Goal: Task Accomplishment & Management: Manage account settings

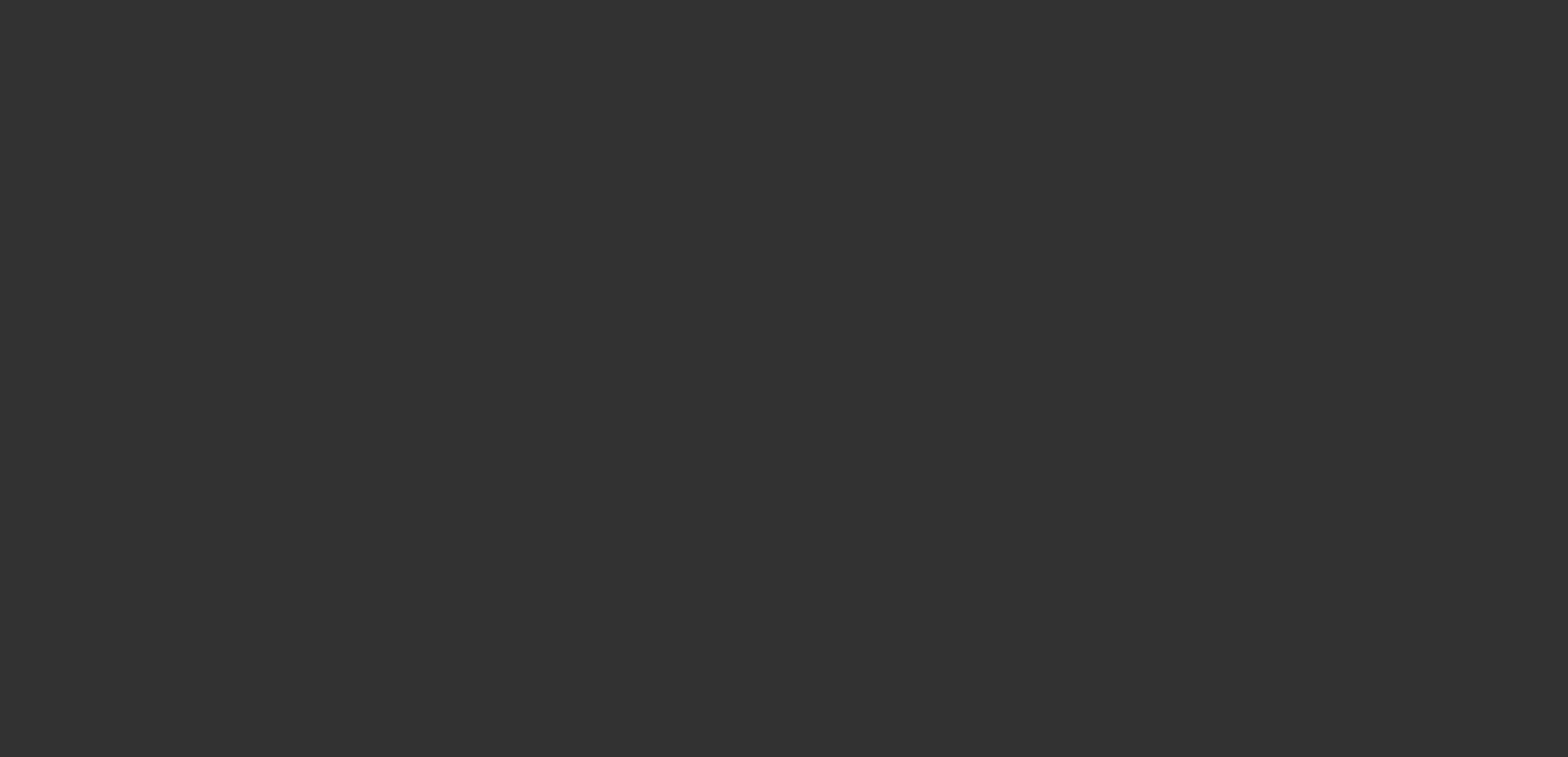
select select "3"
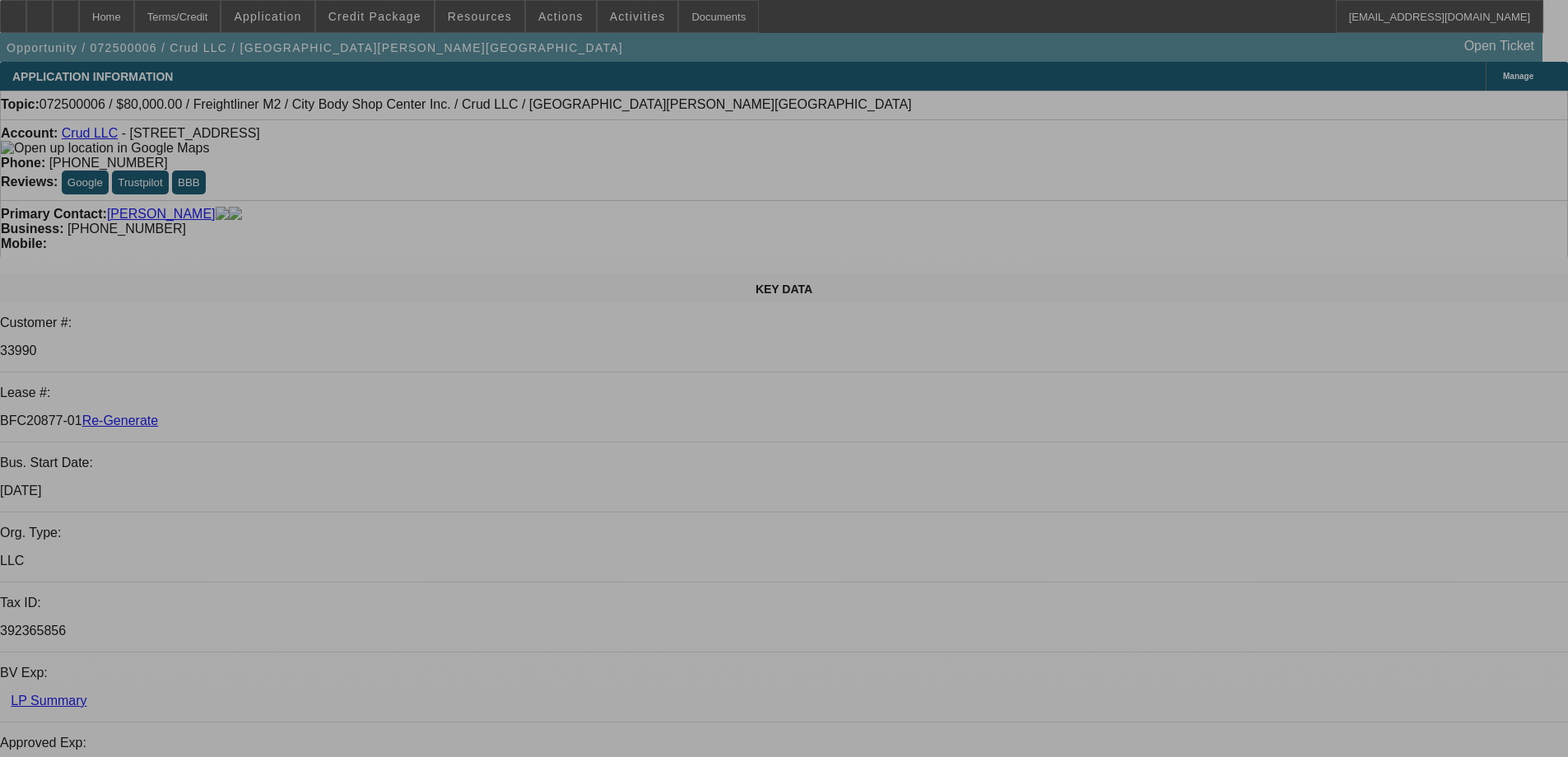
select select "0"
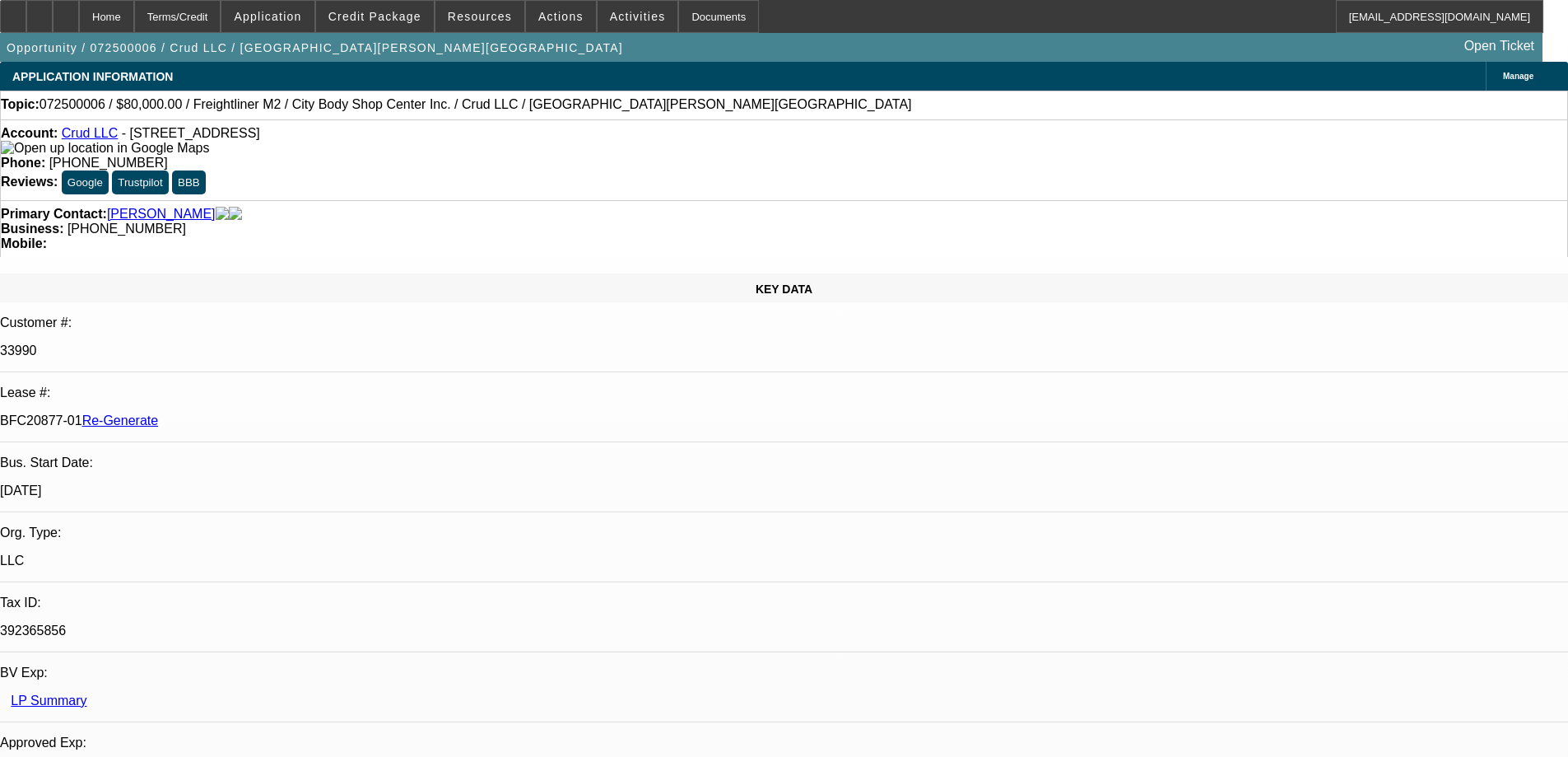
select select "2"
select select "0"
select select "1"
select select "2"
select select "6"
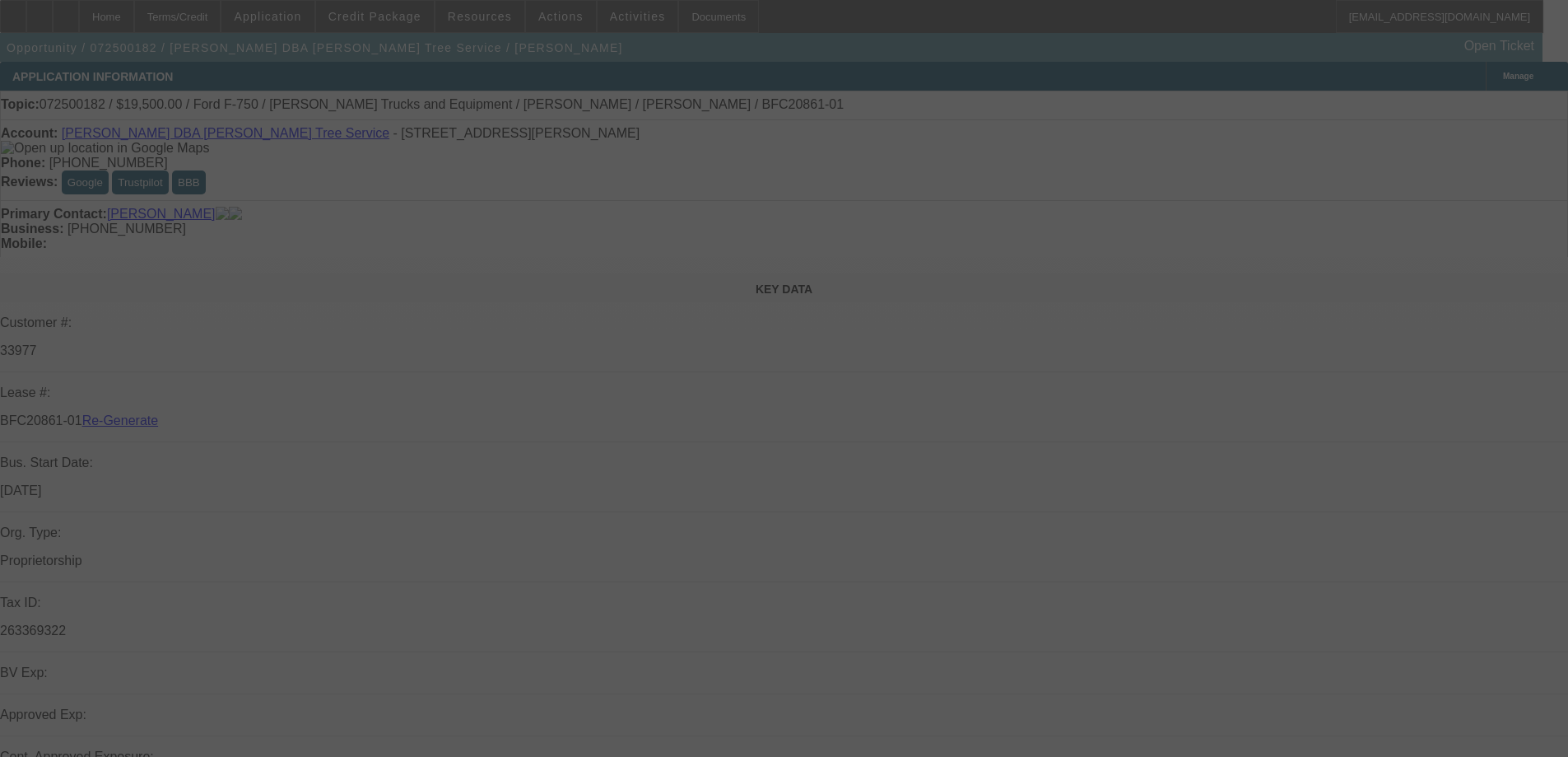
select select "4"
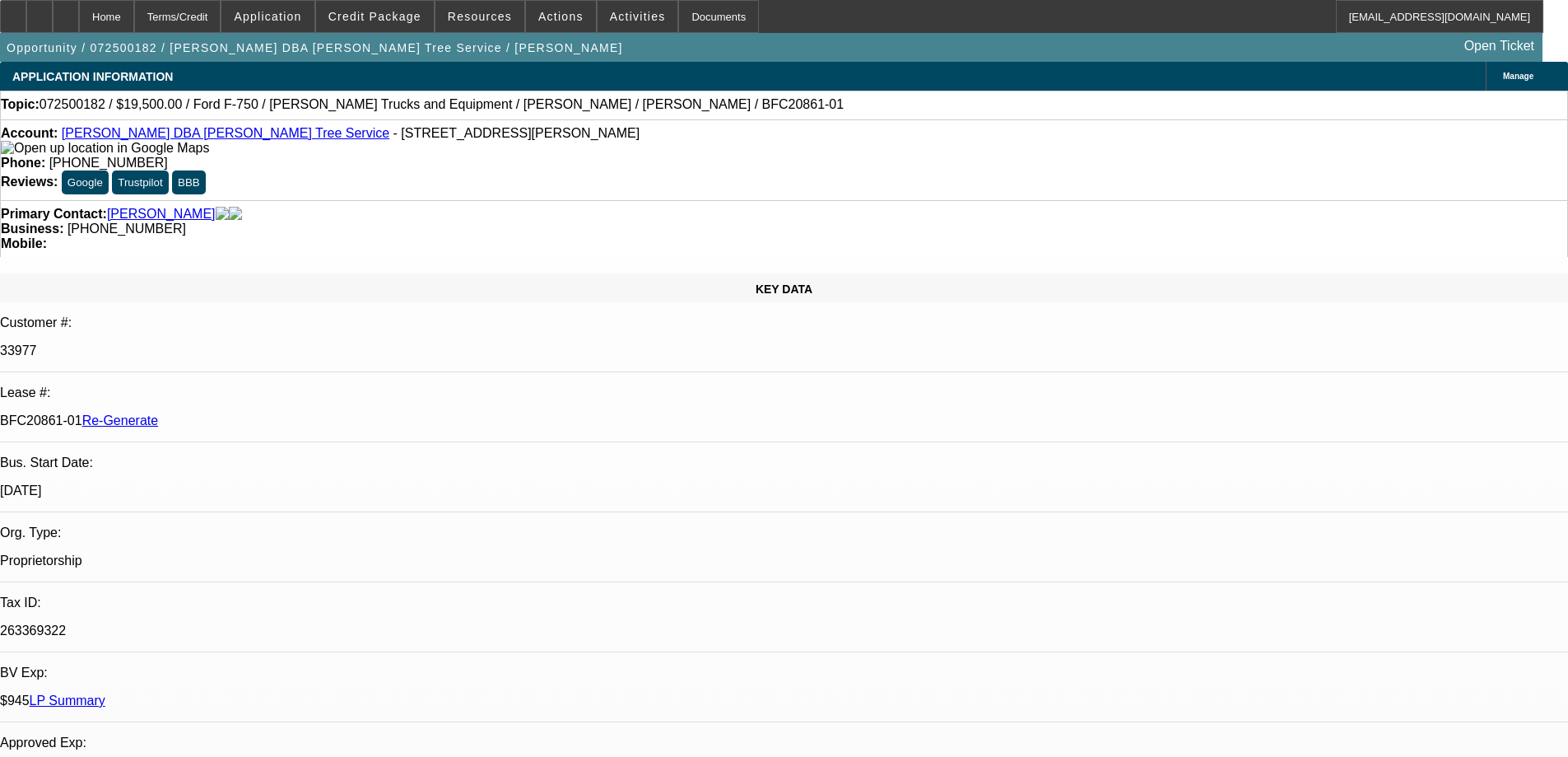
select select "0"
select select "3"
select select "0.1"
select select "4"
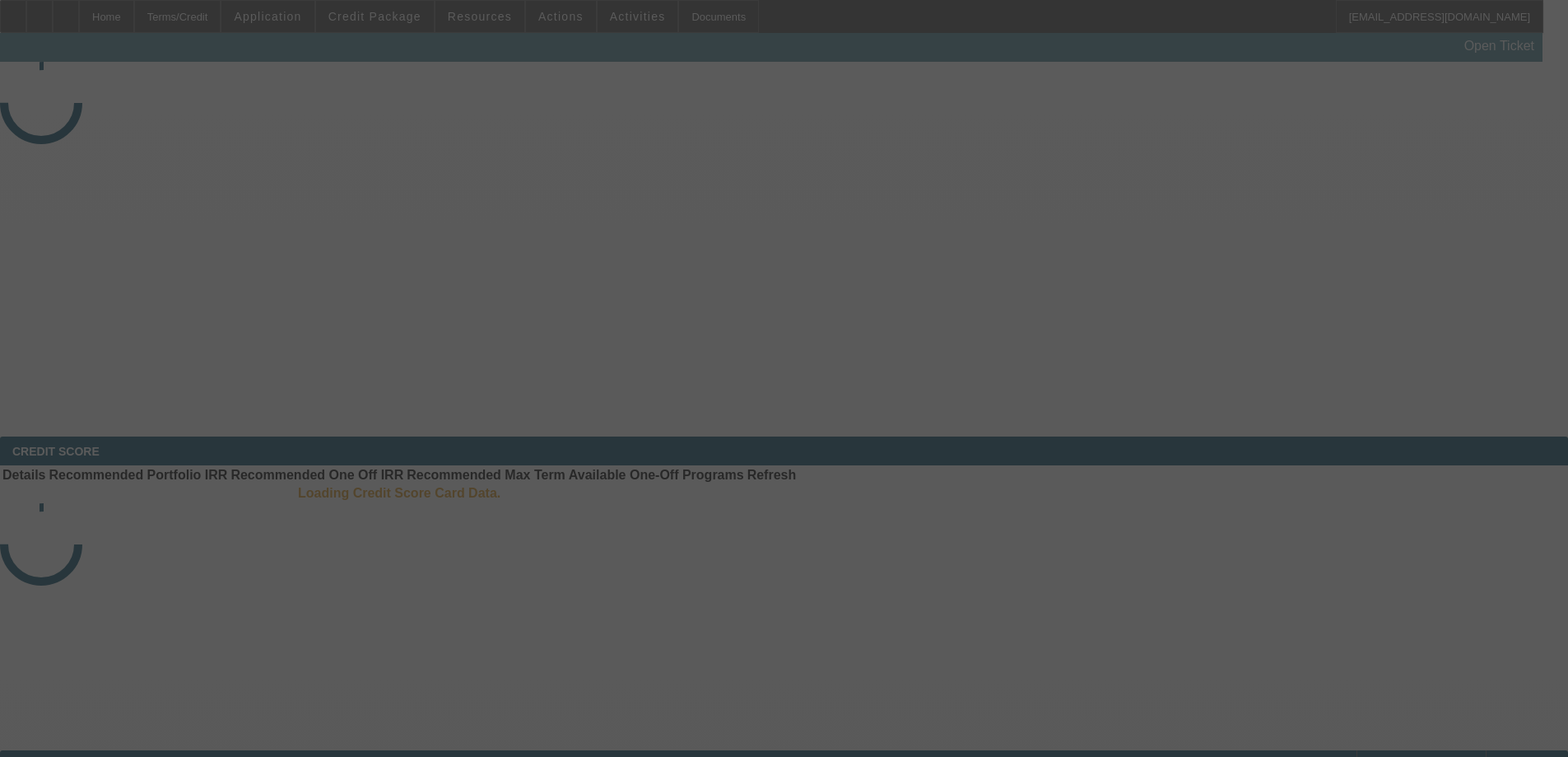
select select "3"
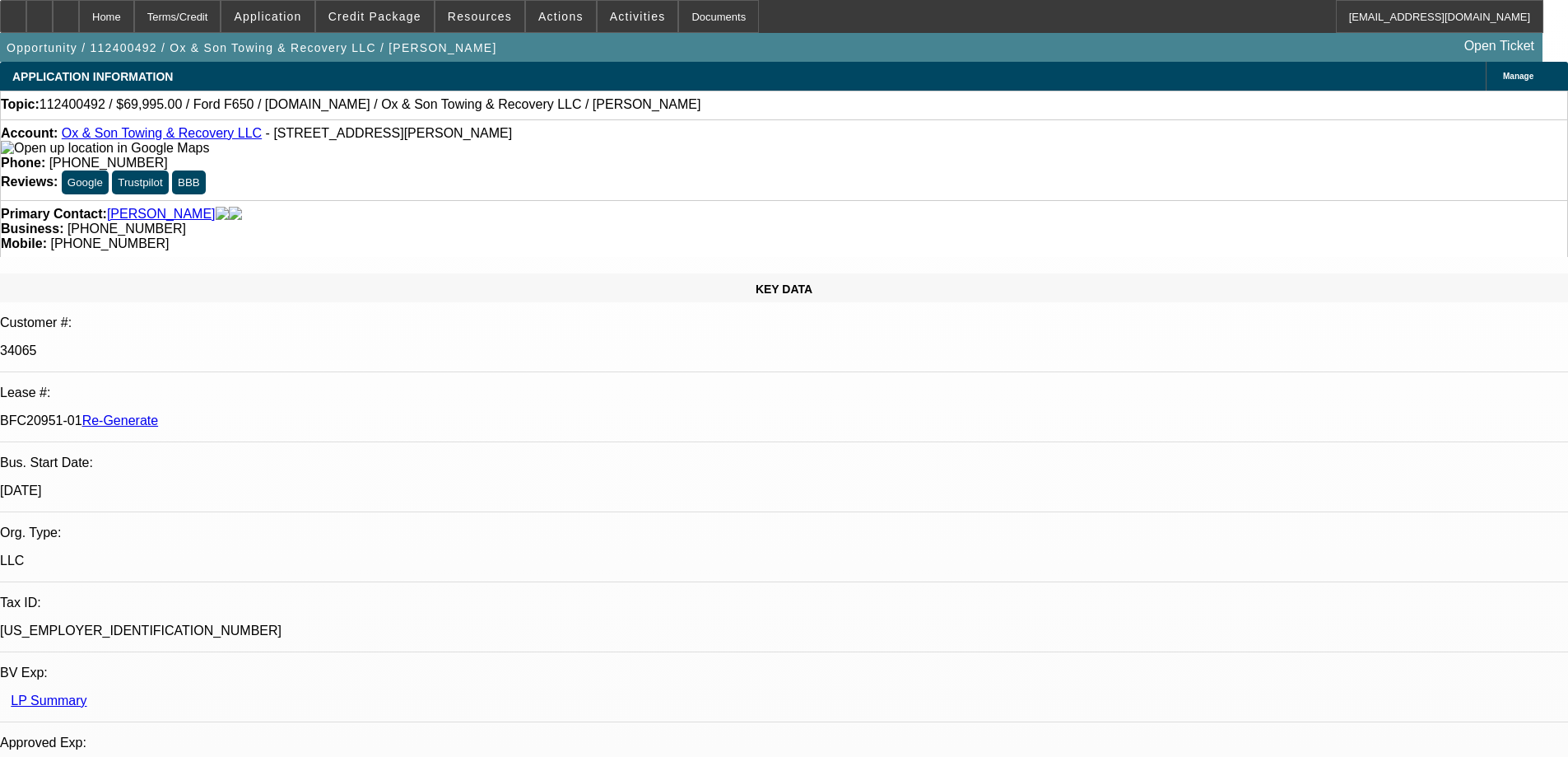
select select "0"
select select "3"
select select "0"
select select "6"
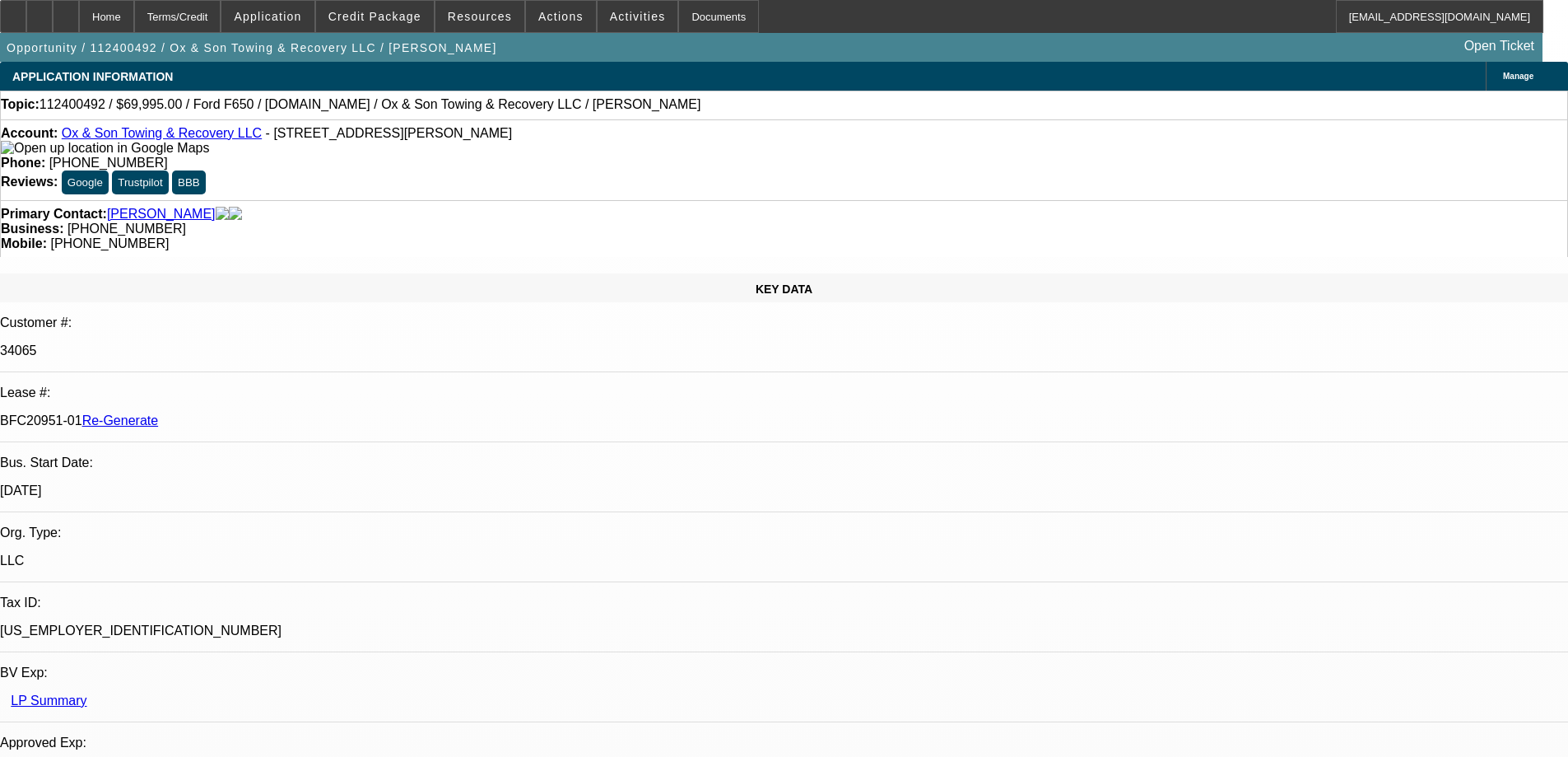
click at [569, 29] on span at bounding box center [561, 17] width 70 height 40
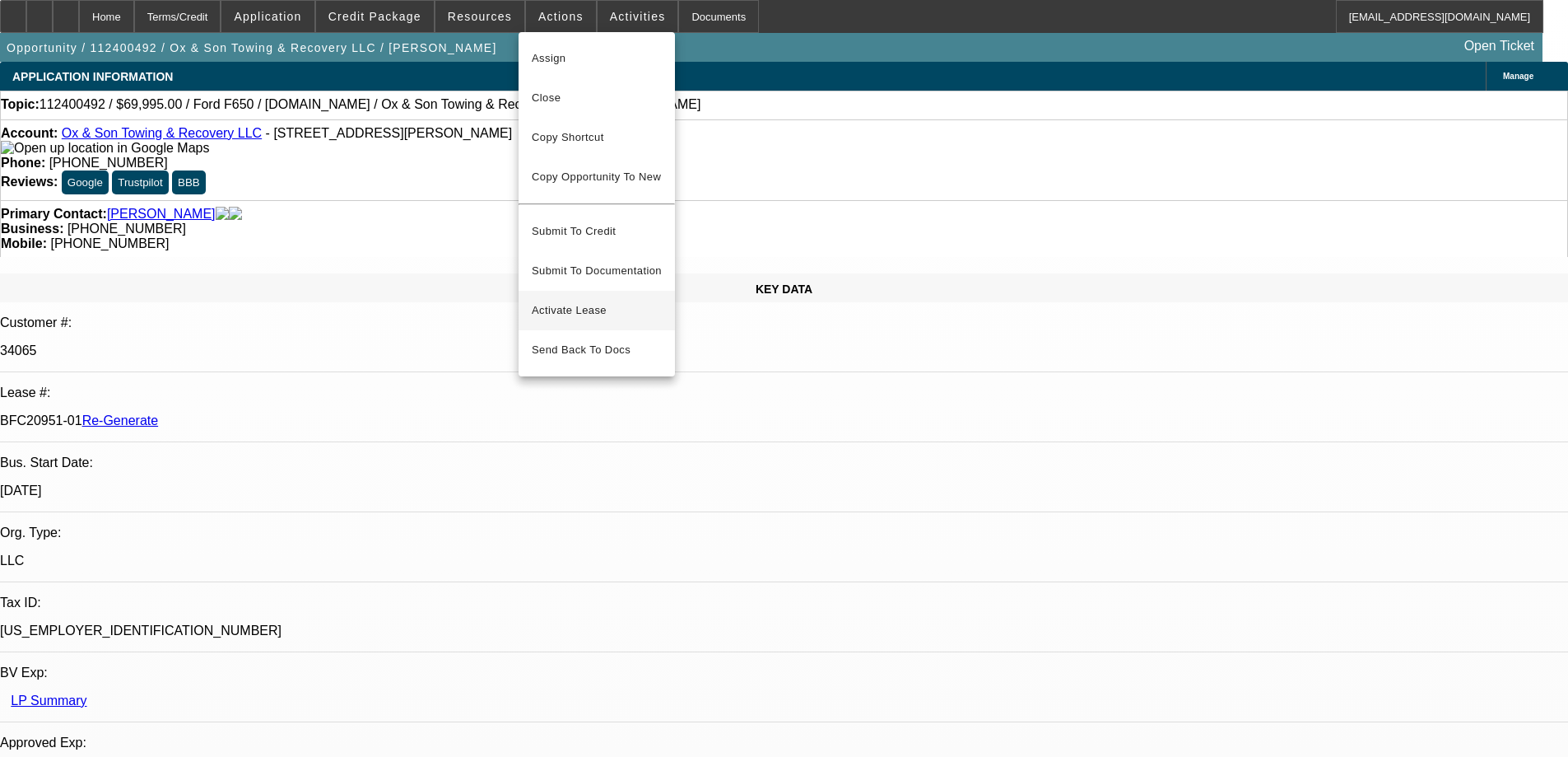
click at [570, 301] on span "Activate Lease" at bounding box center [596, 311] width 130 height 20
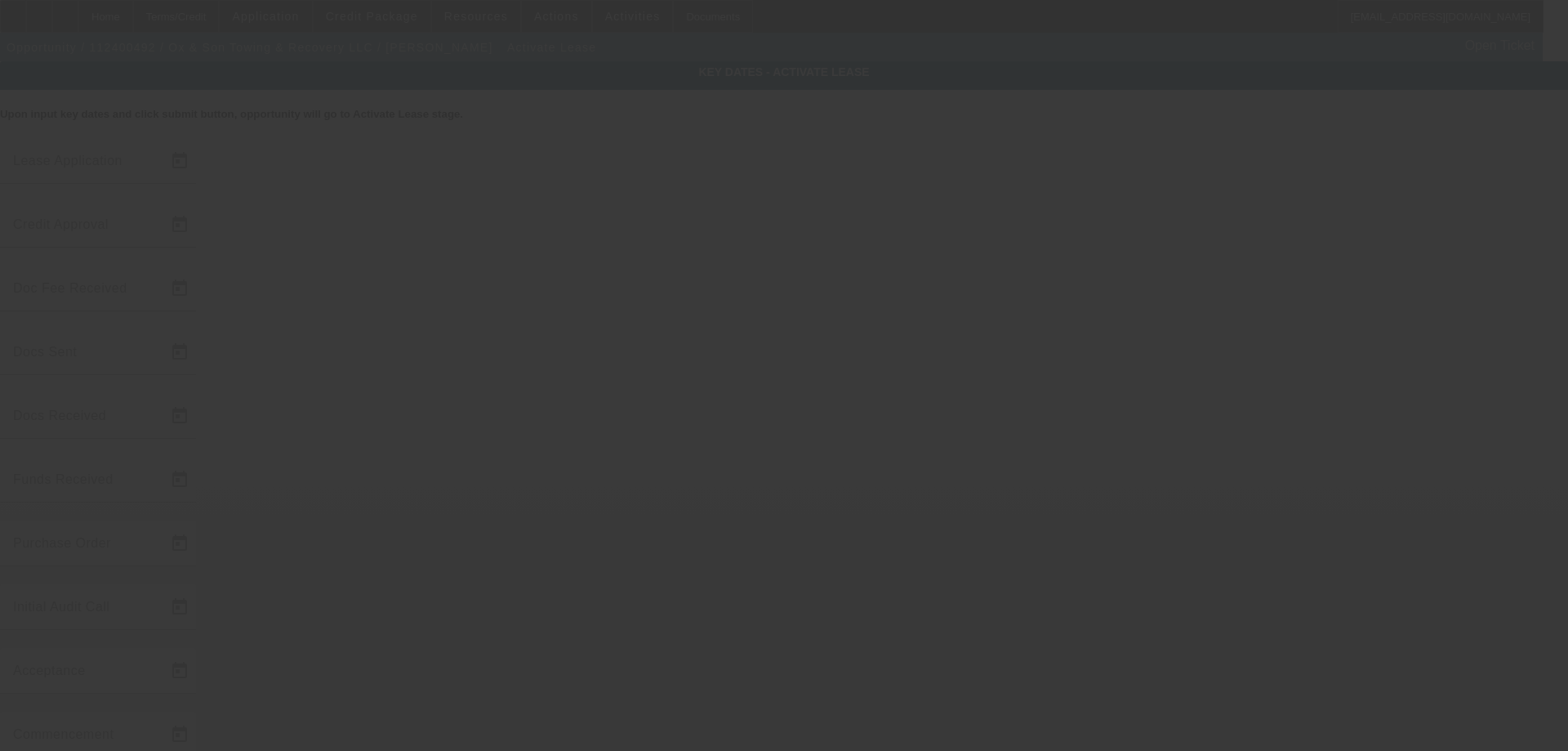
type input "11/21/2024"
type input "8/21/2025"
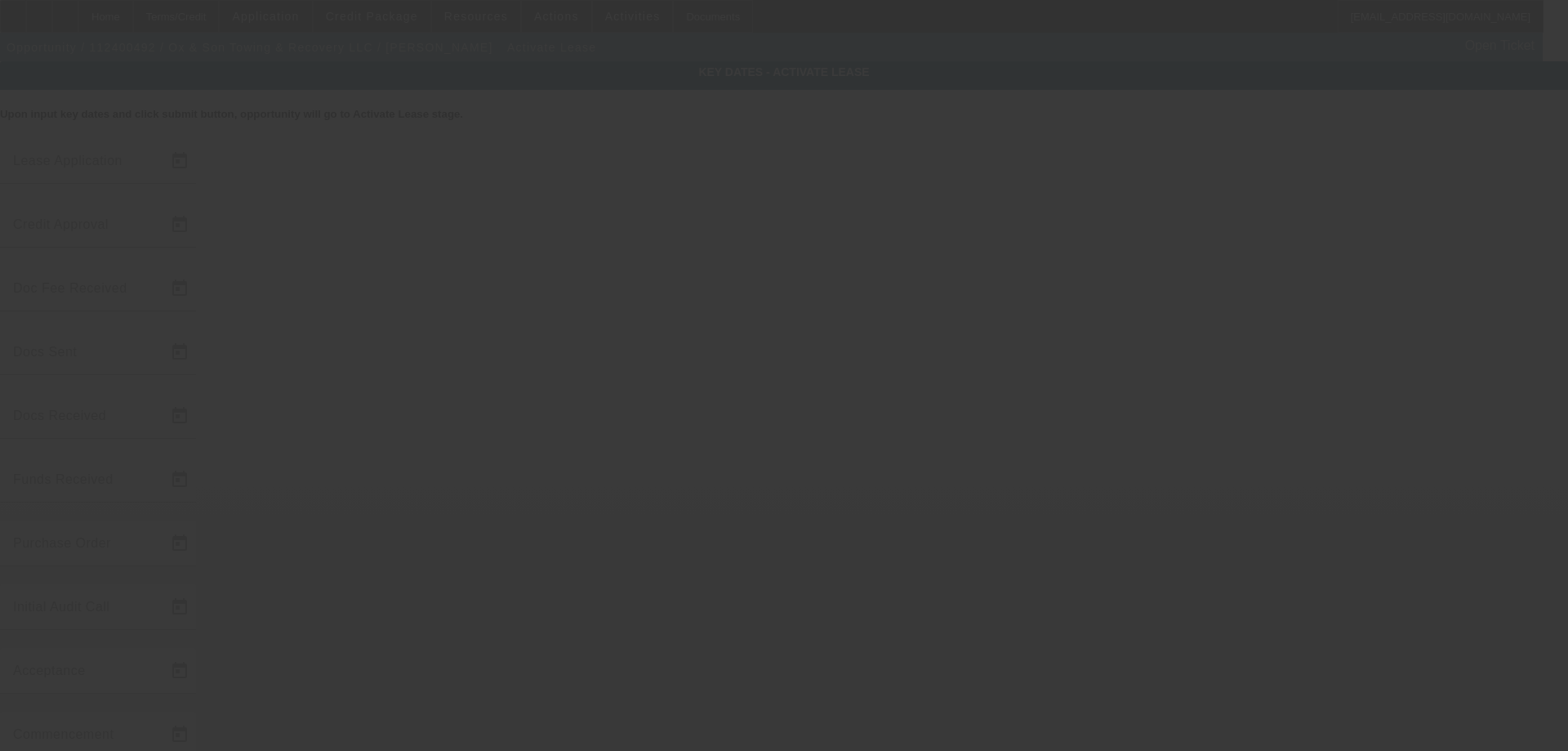
type input "8/22/2025"
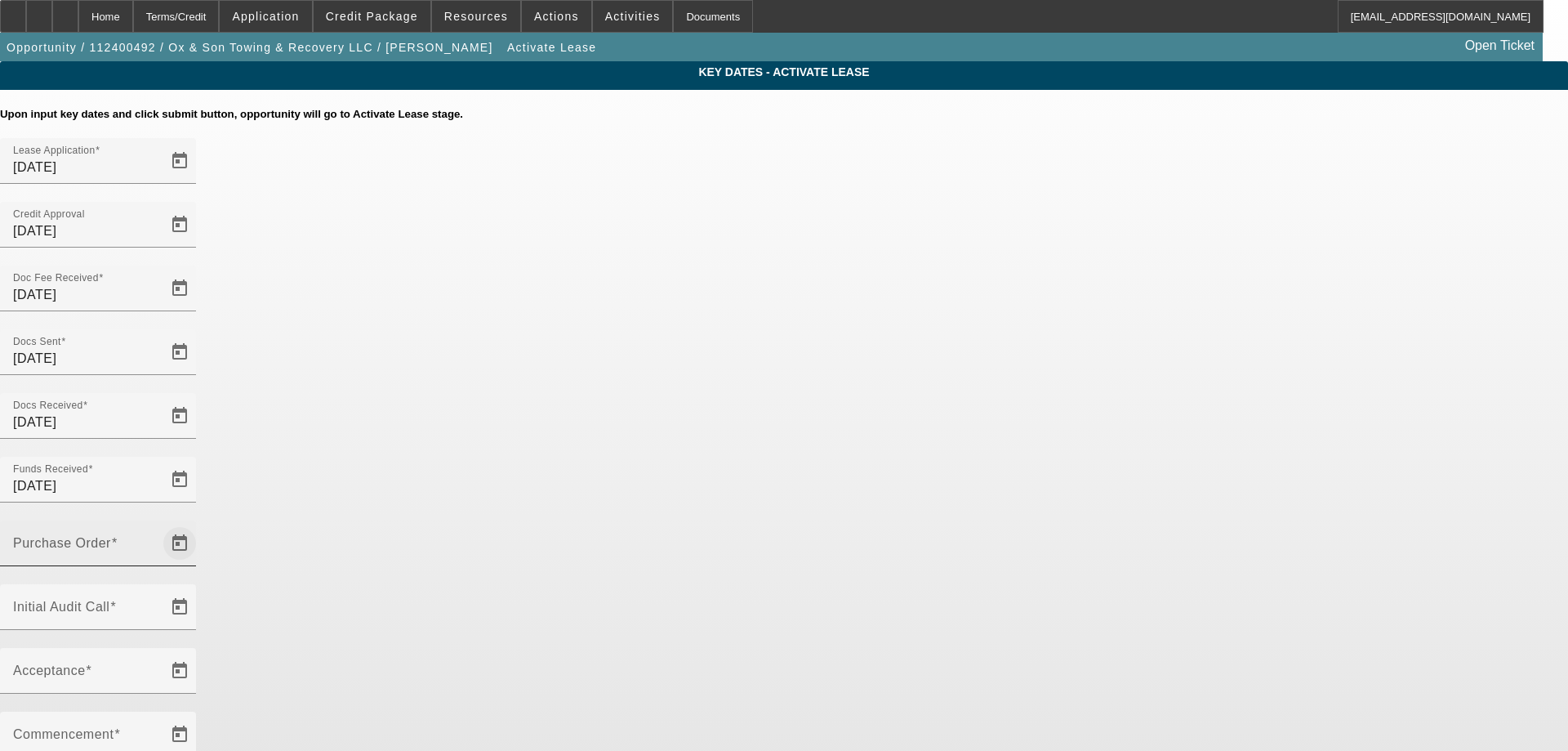
click at [199, 523] on span "Open calendar" at bounding box center [180, 543] width 40 height 40
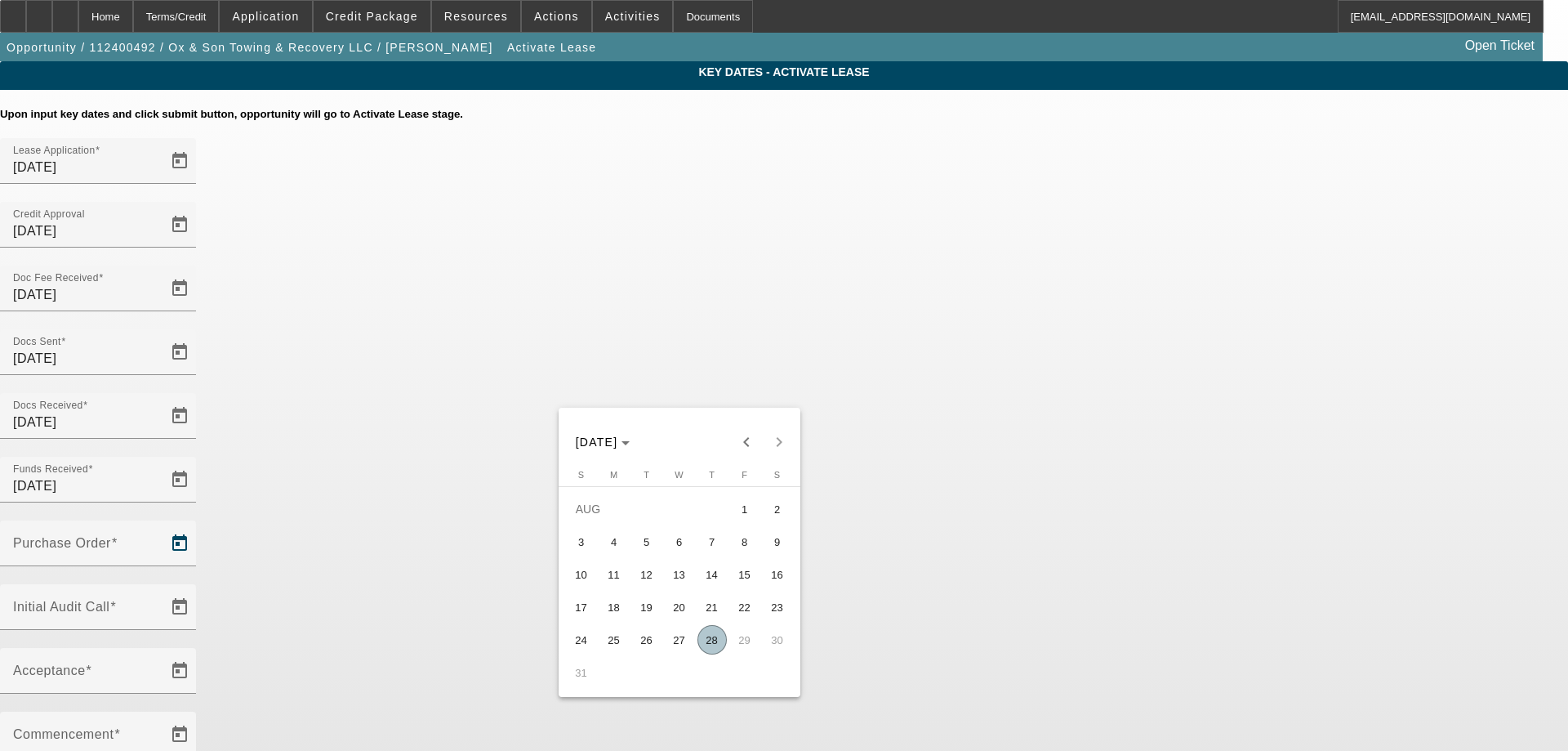
click at [710, 634] on span "28" at bounding box center [712, 640] width 30 height 30
type input "8/28/2025"
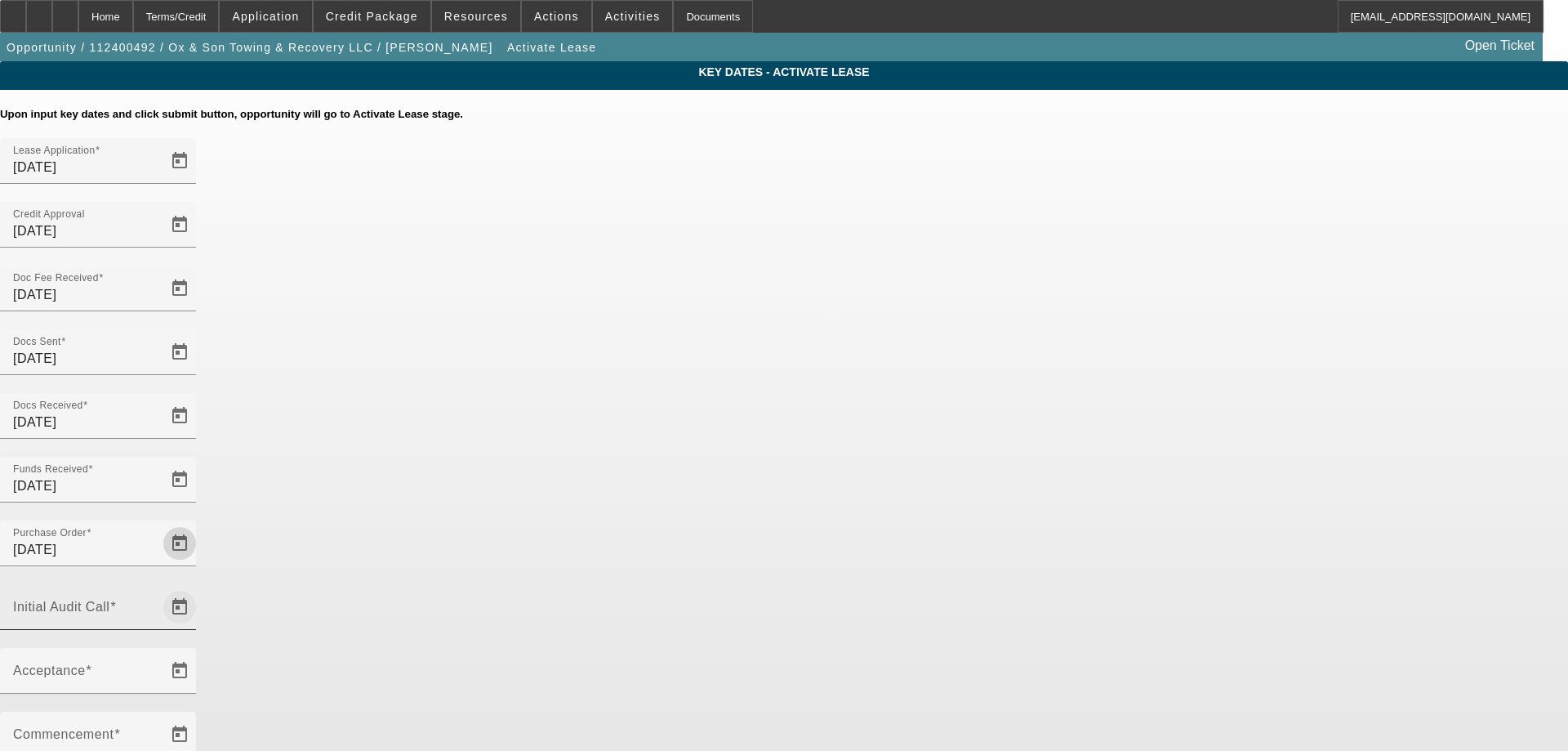
click at [199, 588] on span "Open calendar" at bounding box center [180, 608] width 40 height 40
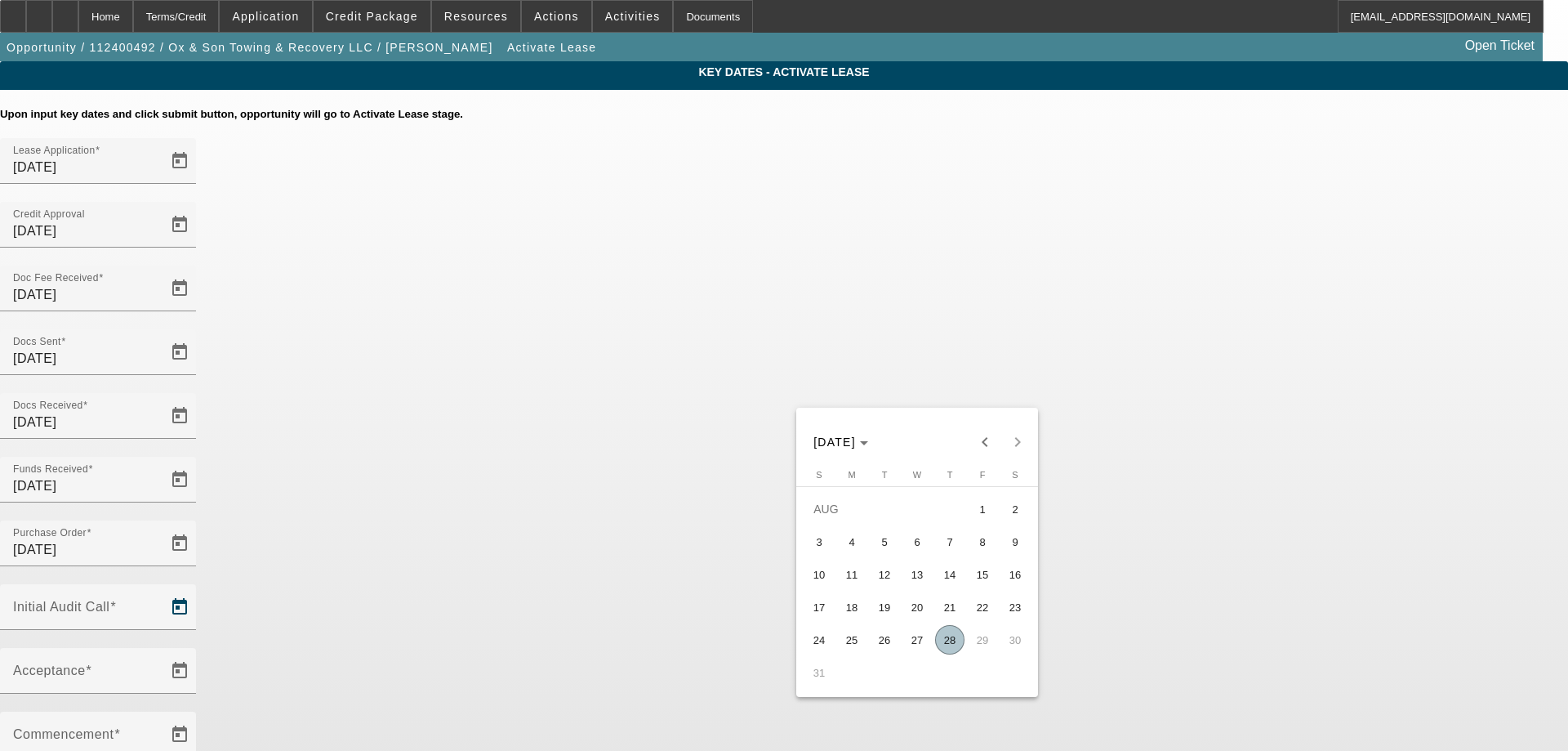
drag, startPoint x: 957, startPoint y: 637, endPoint x: 929, endPoint y: 603, distance: 44.0
click at [957, 636] on span "28" at bounding box center [950, 640] width 30 height 30
type input "8/28/2025"
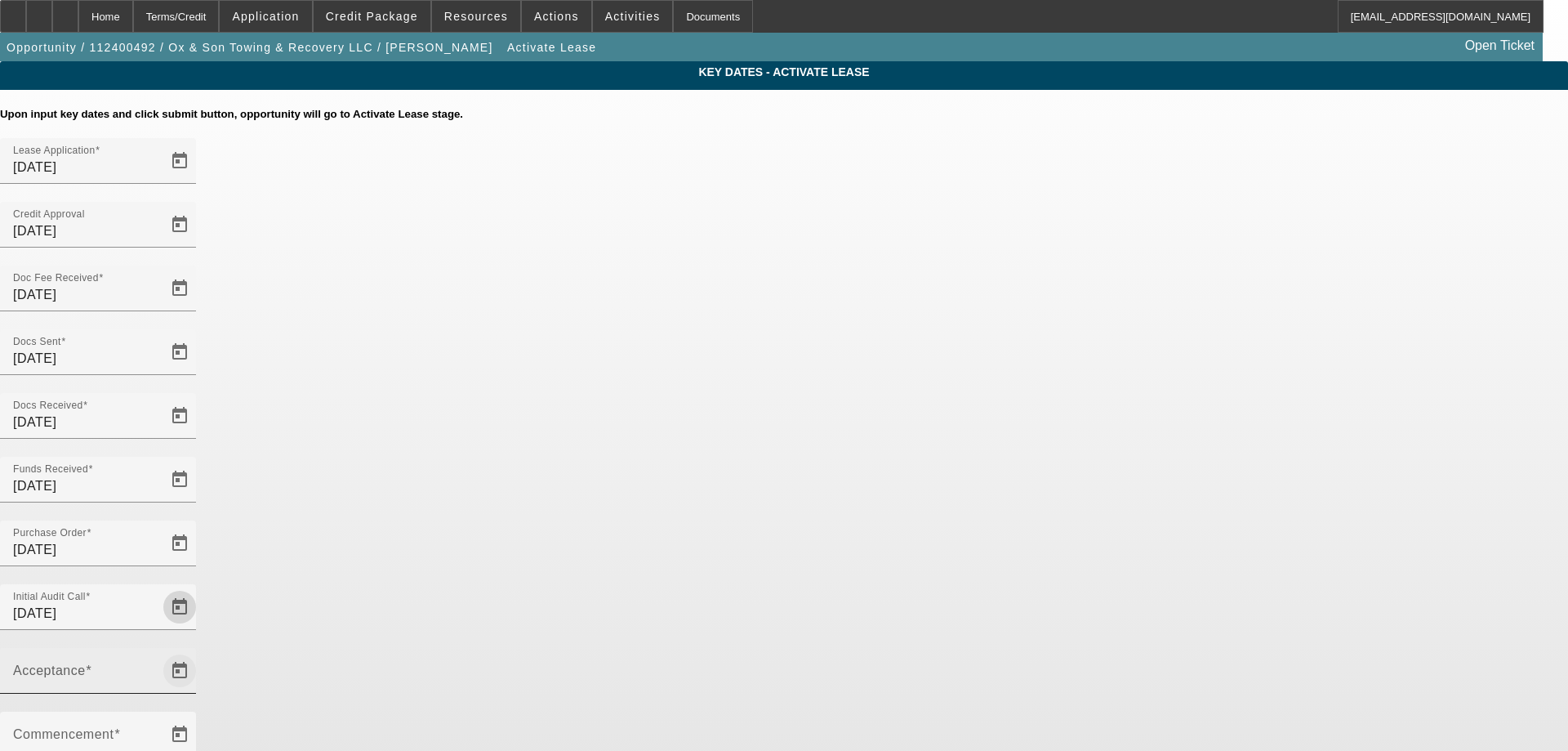
click at [199, 651] on span "Open calendar" at bounding box center [180, 671] width 40 height 40
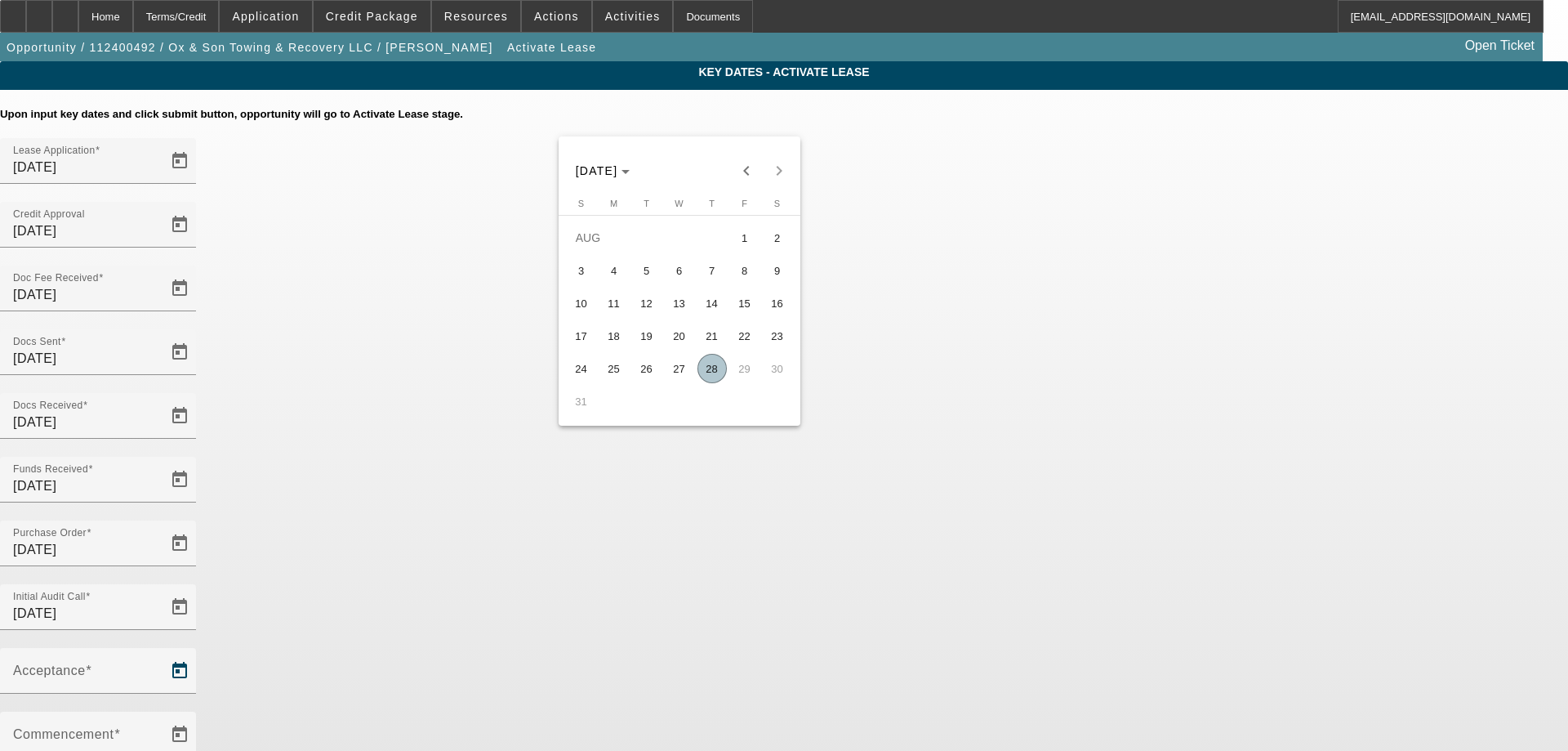
click at [709, 376] on span "28" at bounding box center [712, 368] width 30 height 30
type input "8/28/2025"
type input "9/1/2025"
type input "10/1/2025"
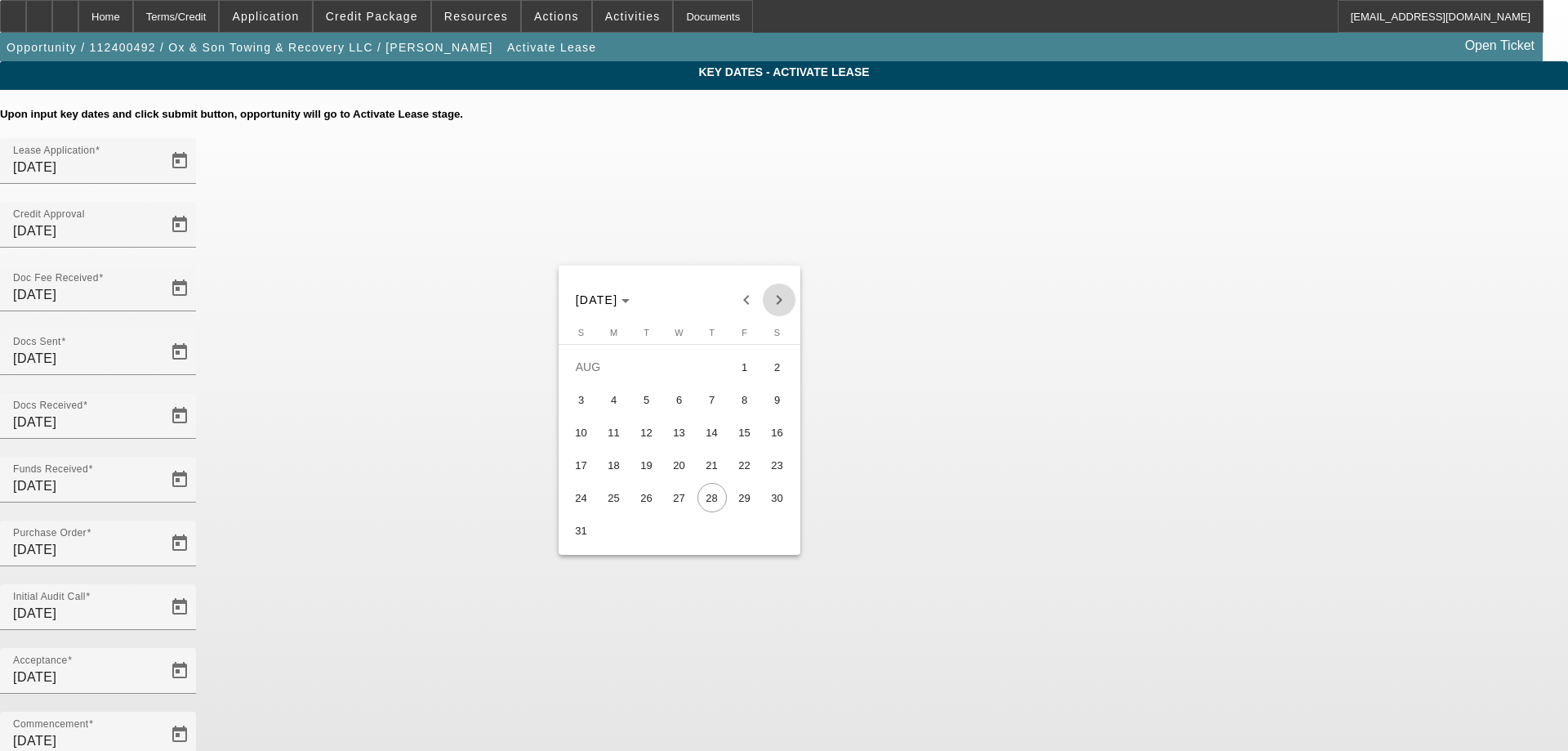
click at [785, 303] on span "Next month" at bounding box center [779, 300] width 33 height 33
click at [615, 474] on span "15" at bounding box center [614, 465] width 30 height 30
type input "9/15/2025"
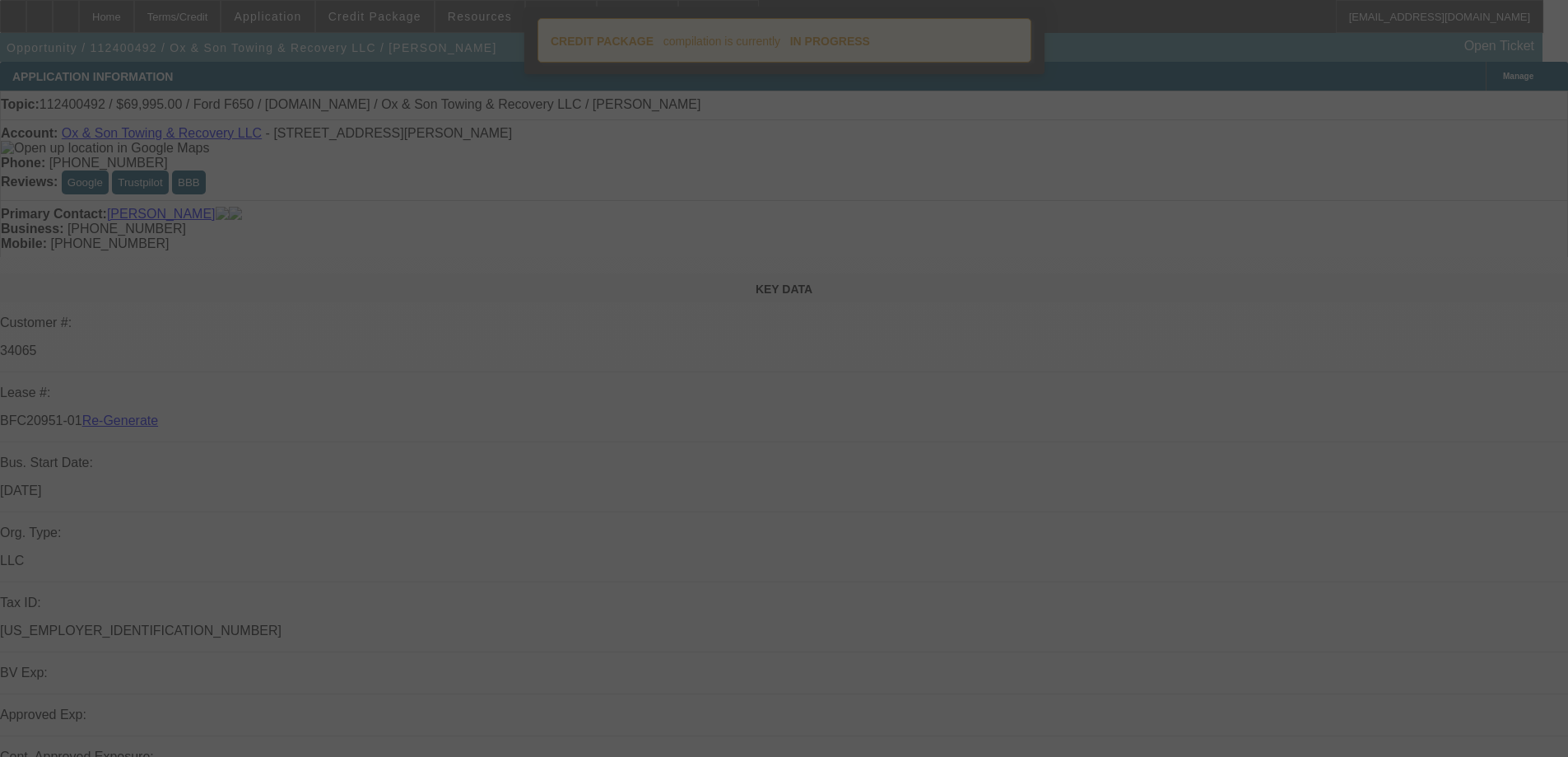
select select "4"
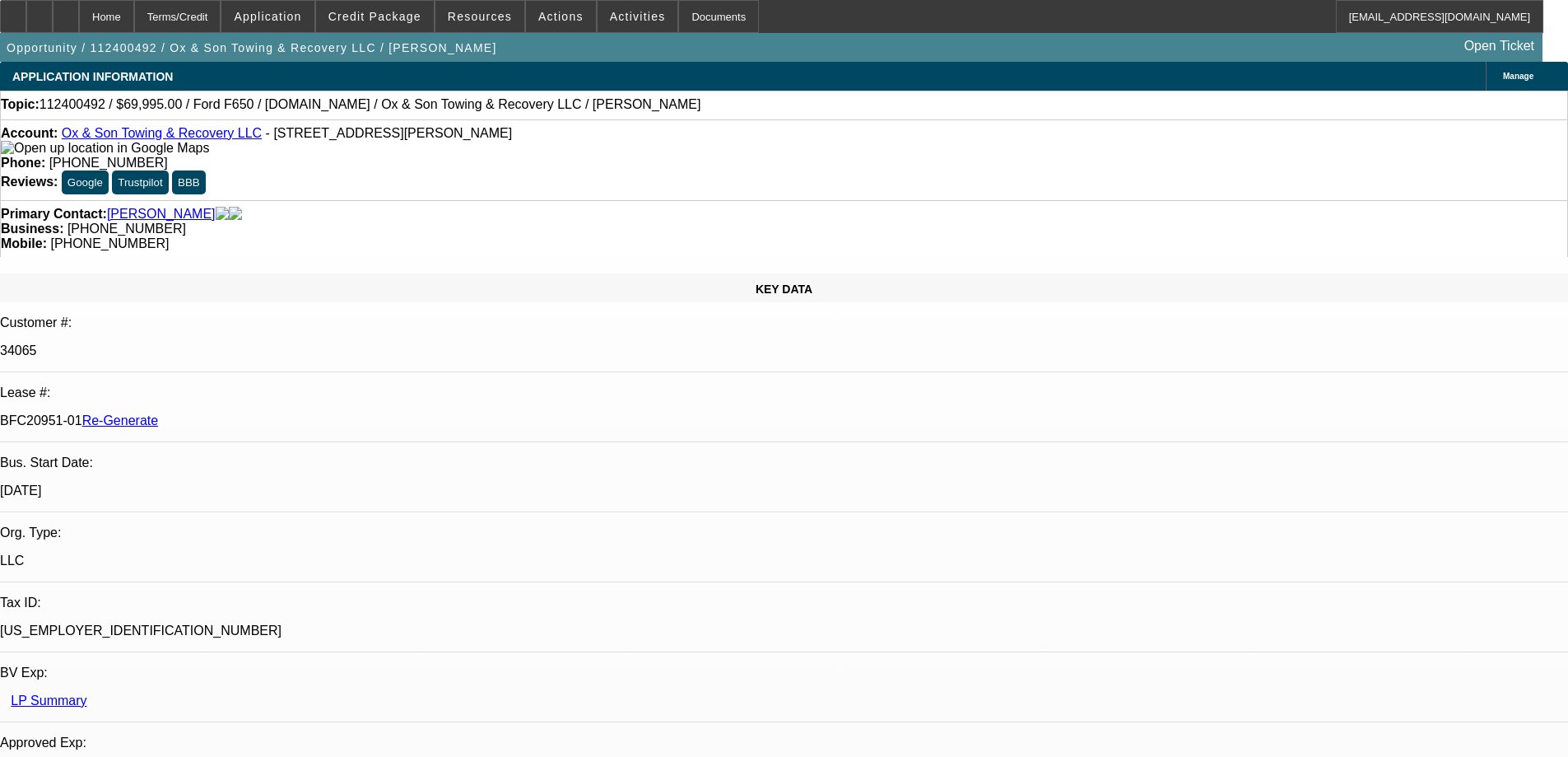
select select "0"
select select "3"
select select "0"
select select "6"
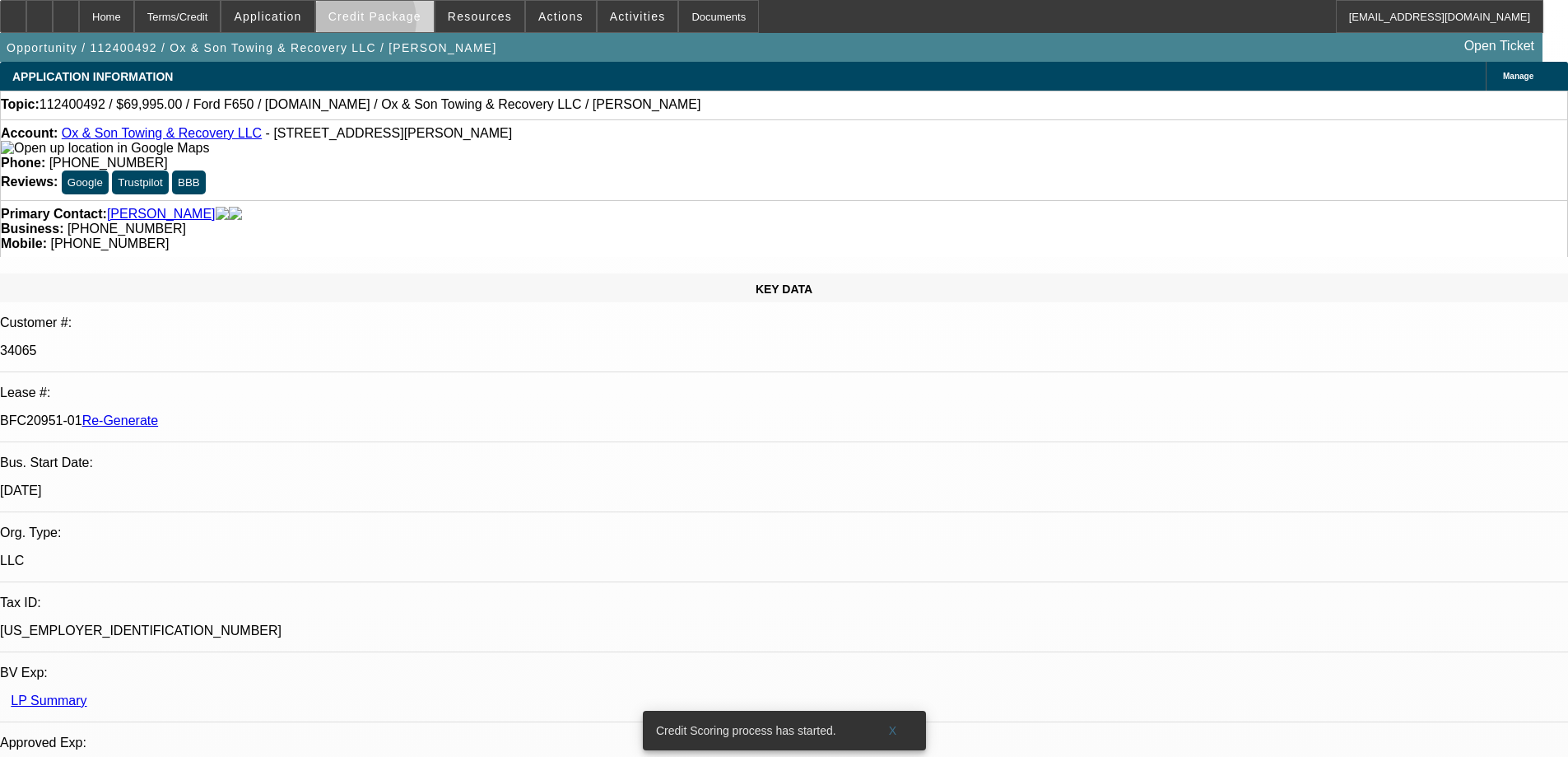
click at [386, 24] on span at bounding box center [375, 17] width 118 height 40
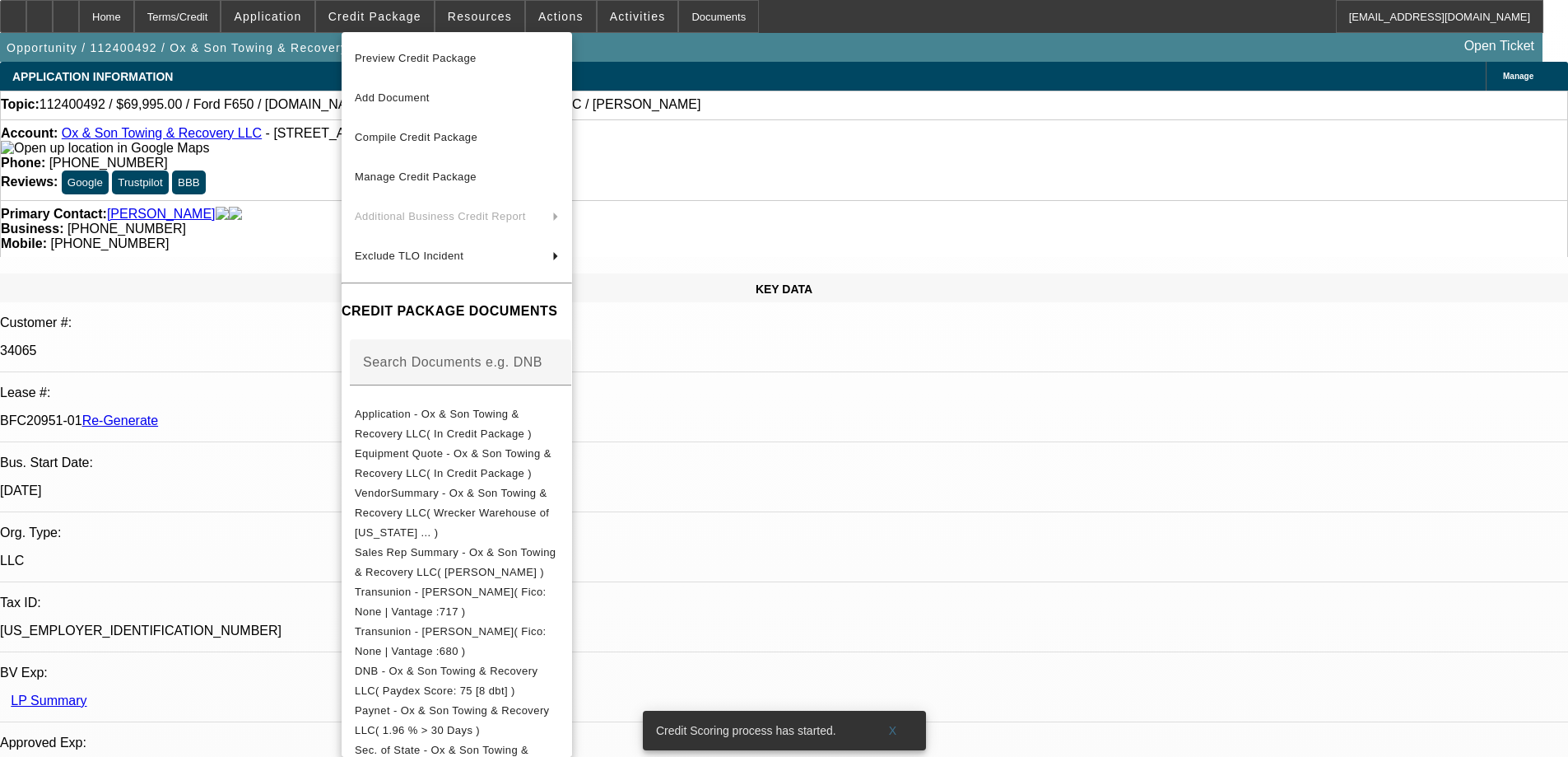
click at [398, 63] on span "Preview Credit Package" at bounding box center [415, 57] width 122 height 12
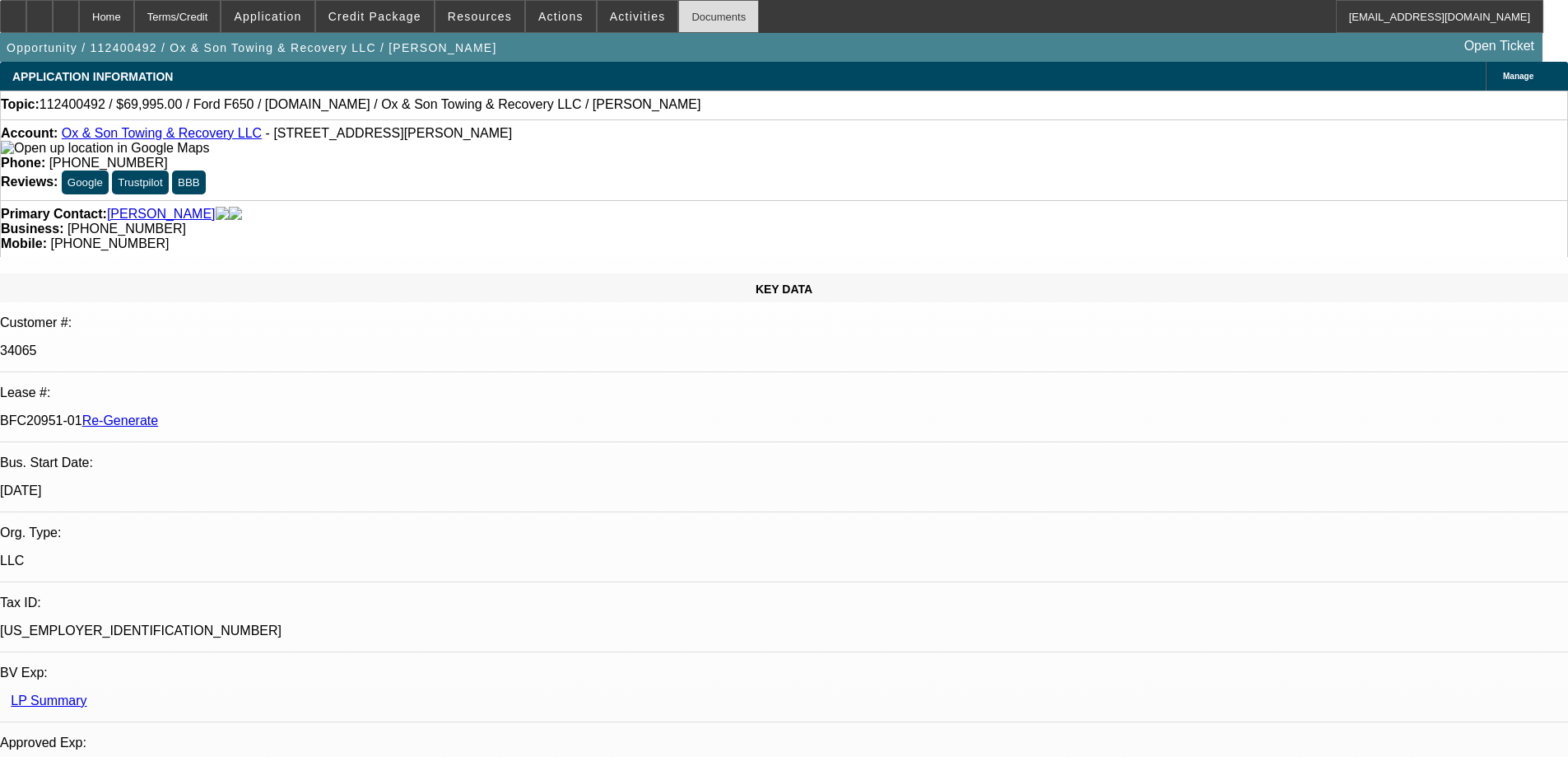
click at [701, 22] on div "Documents" at bounding box center [718, 17] width 81 height 33
click at [610, 22] on span "Activities" at bounding box center [637, 17] width 56 height 13
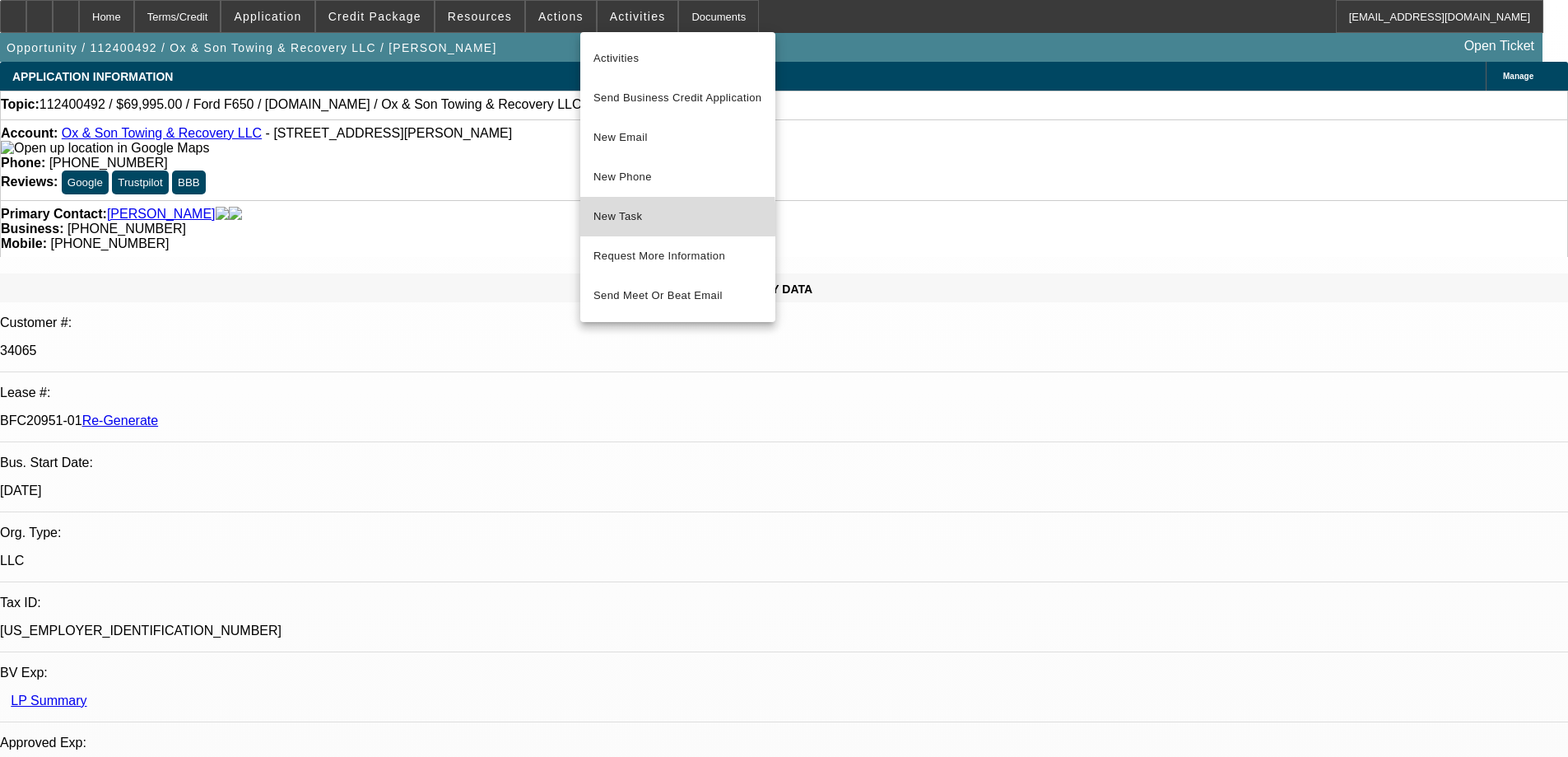
click at [620, 219] on span "New Task" at bounding box center [678, 217] width 169 height 20
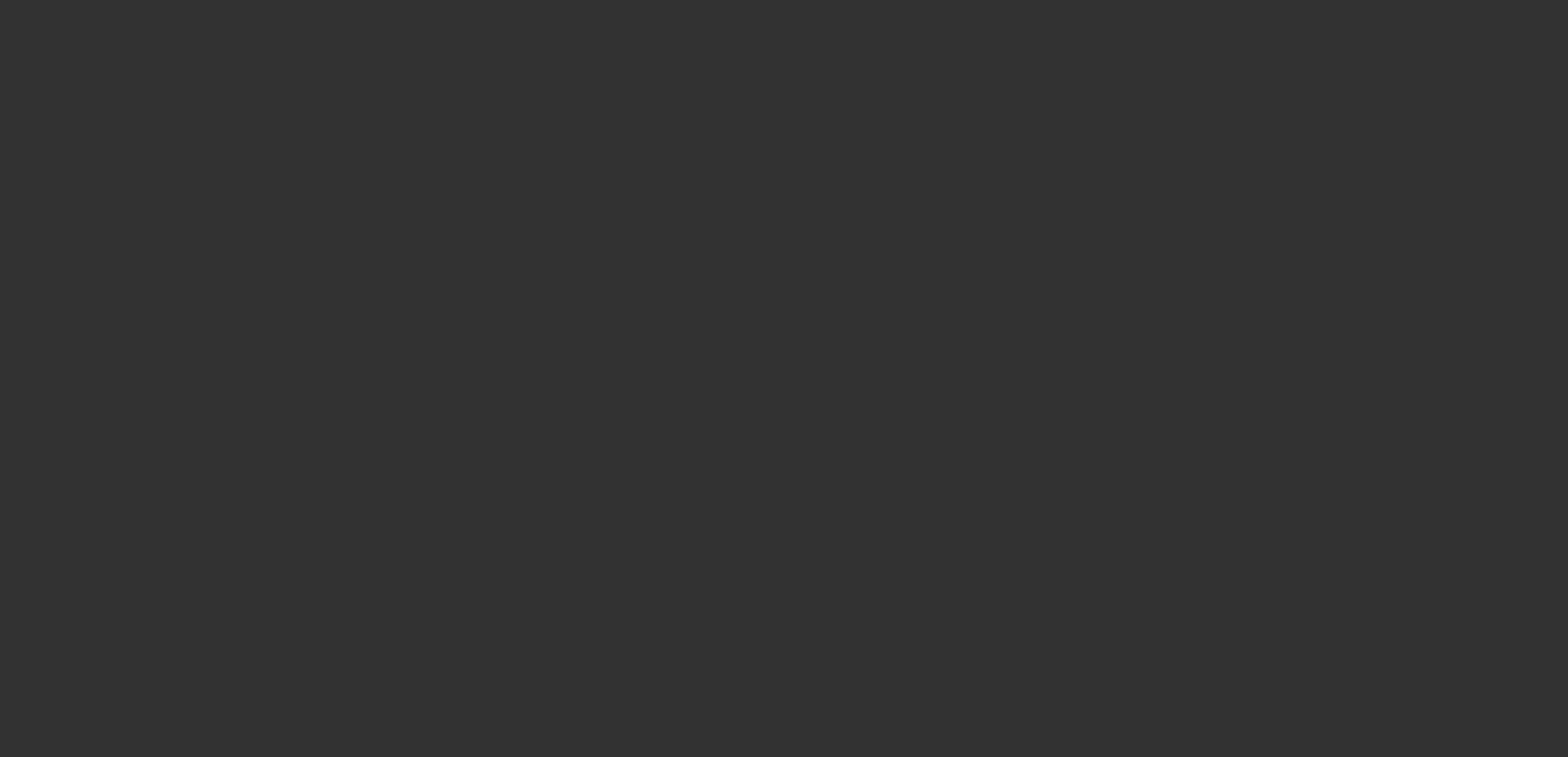
select select "3"
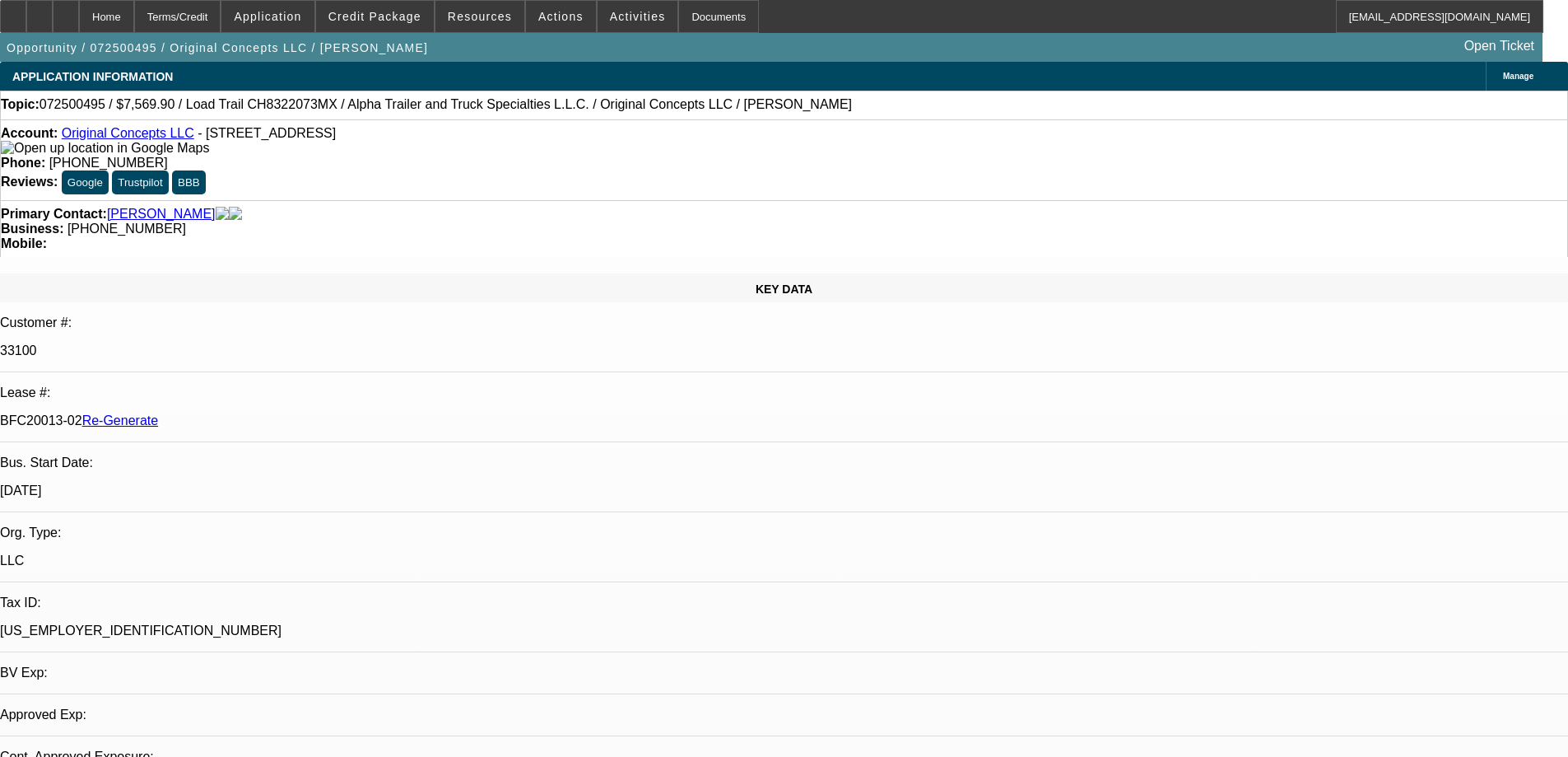
select select "0"
select select "2"
select select "0"
select select "6"
